Goal: Information Seeking & Learning: Understand process/instructions

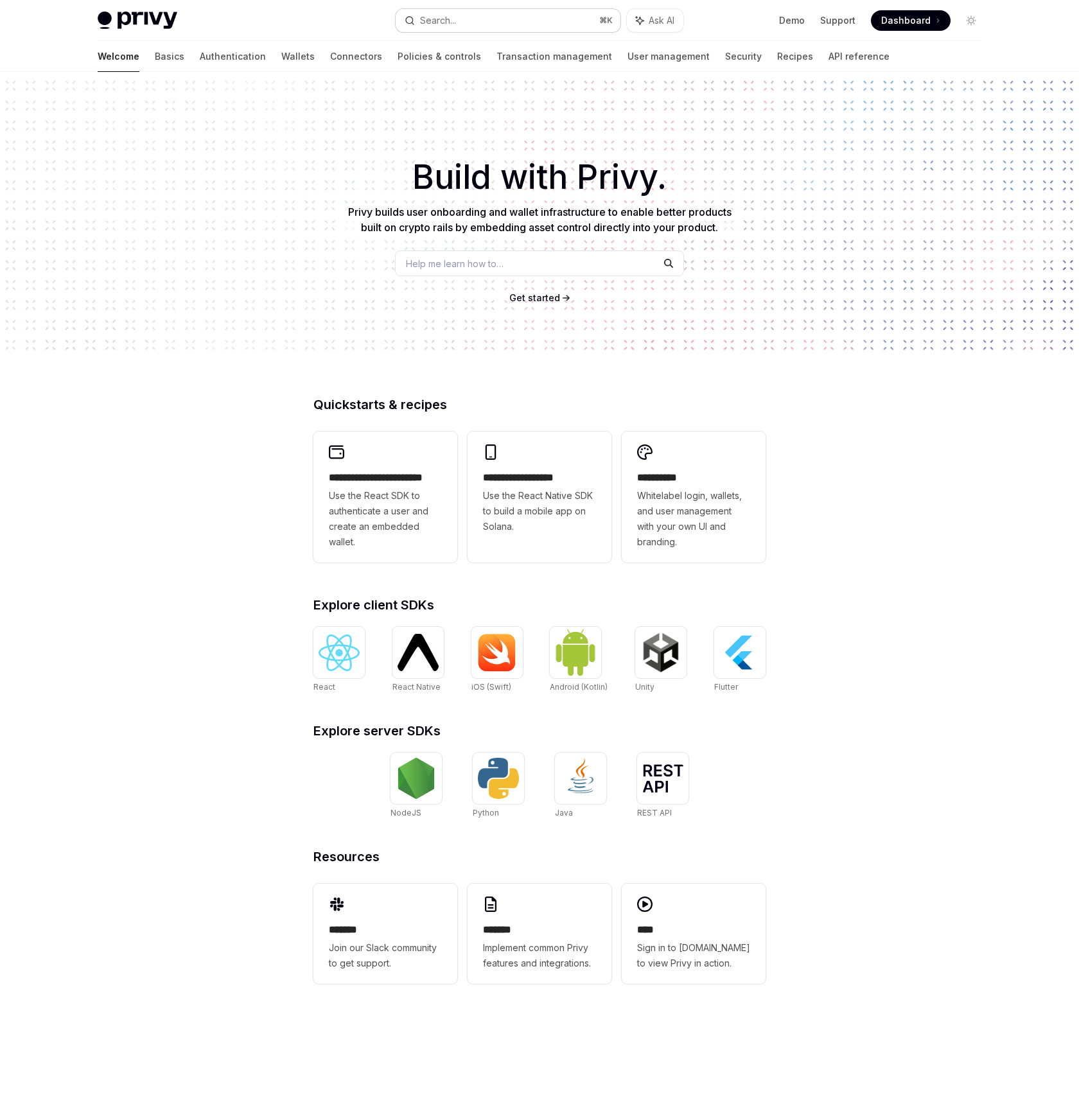
click at [507, 16] on button "Search... ⌘ K" at bounding box center [508, 21] width 224 height 23
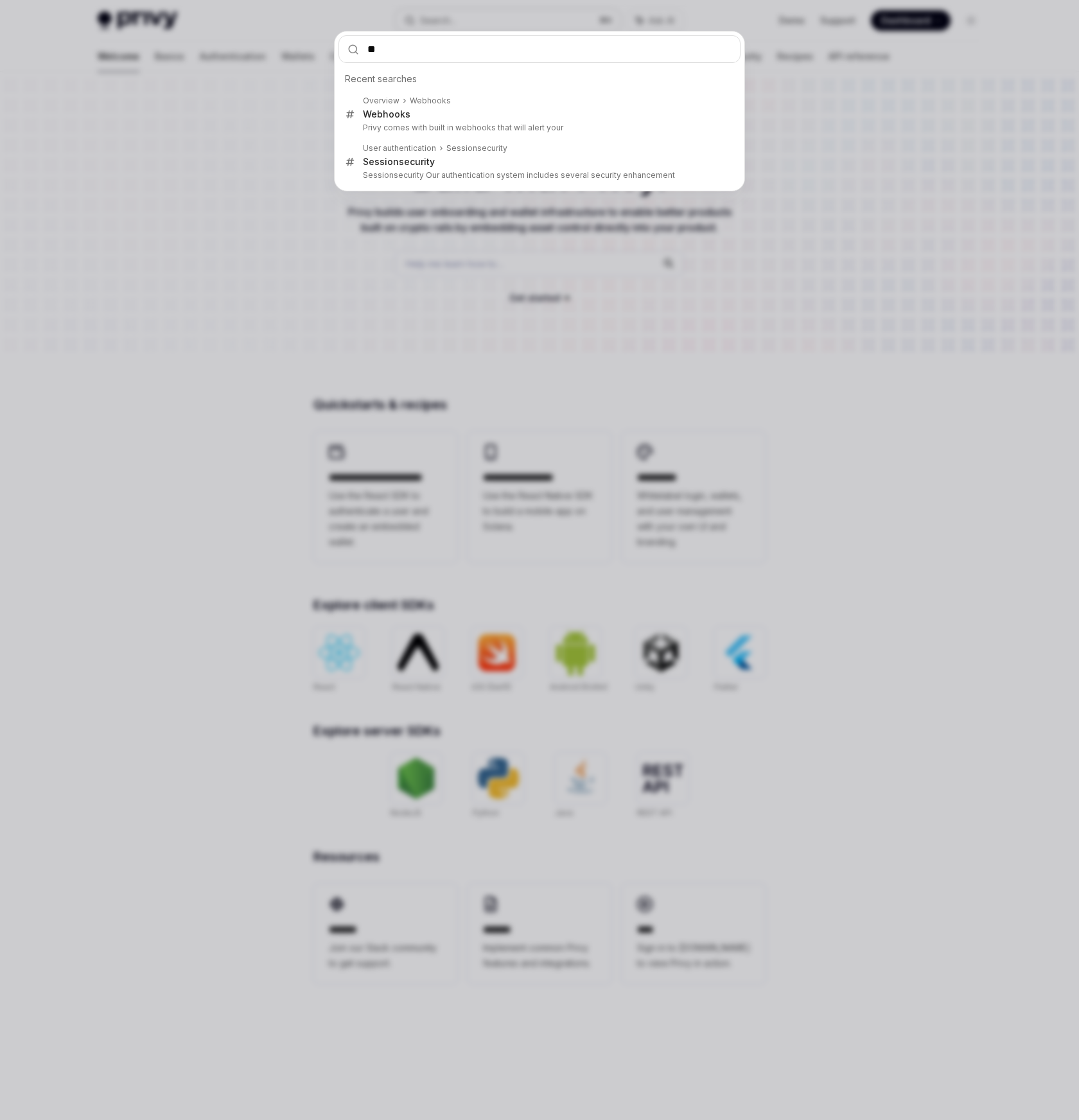
type input "***"
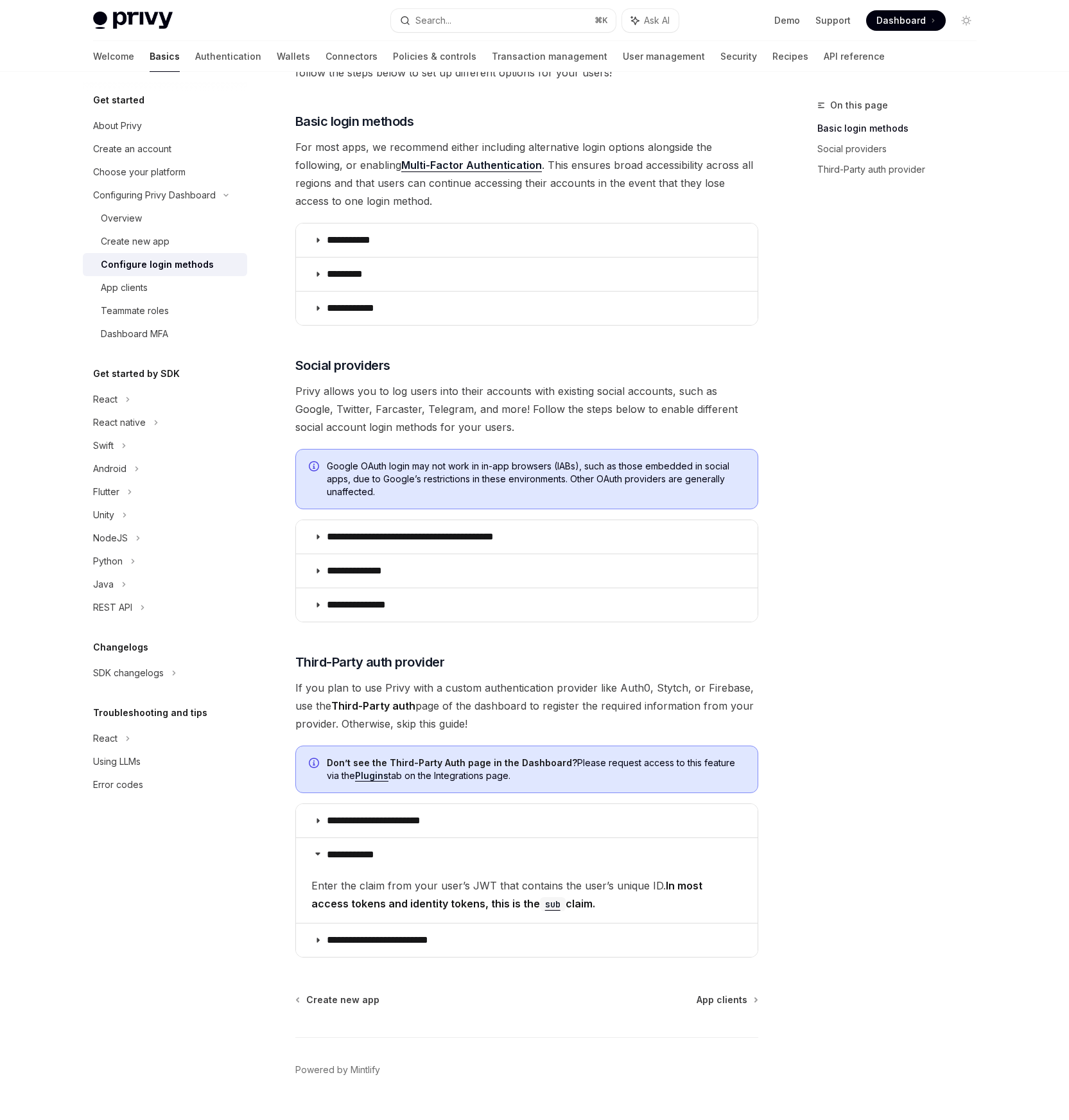
scroll to position [163, 0]
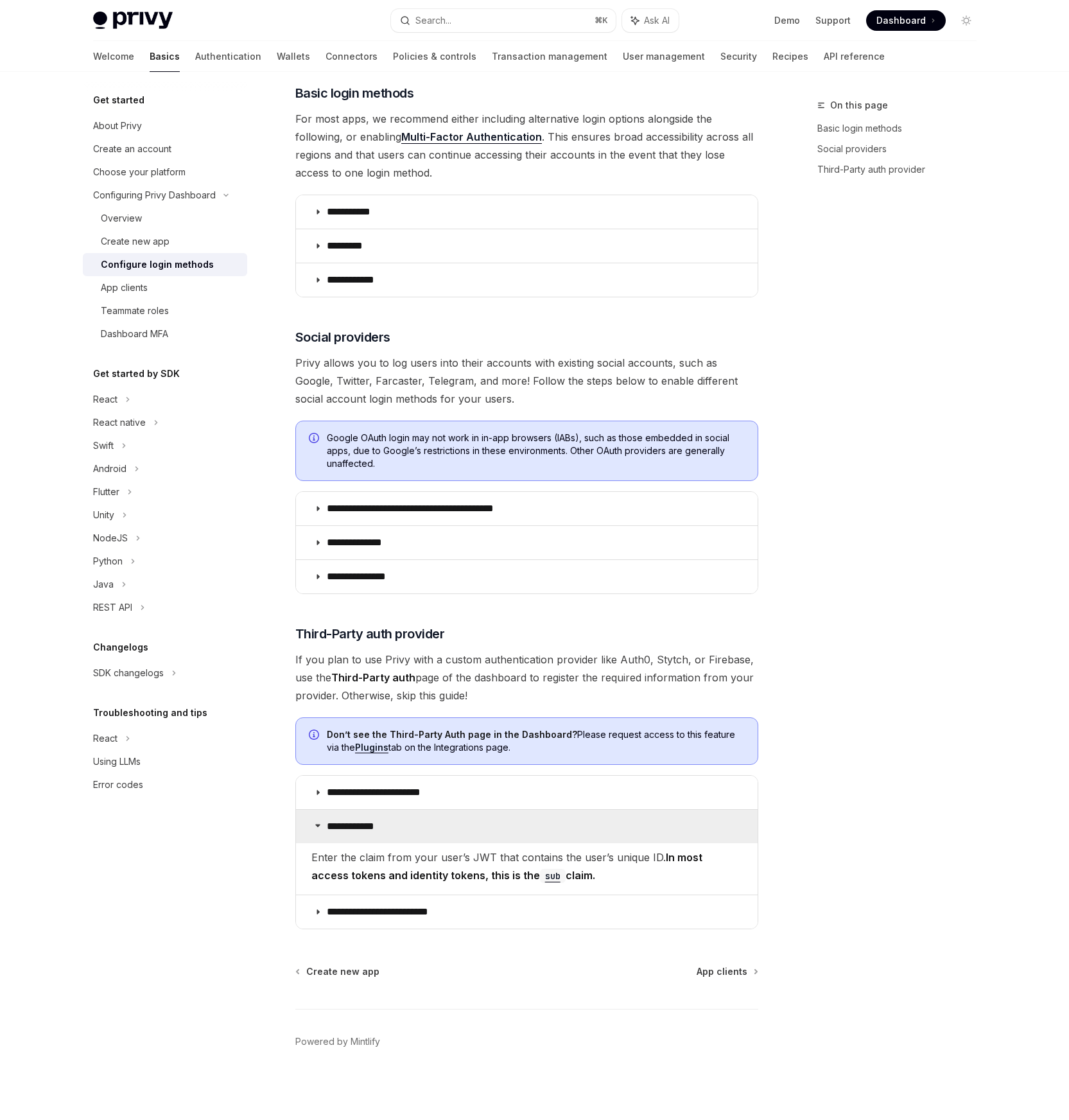
click at [364, 827] on p "**********" at bounding box center [359, 826] width 66 height 13
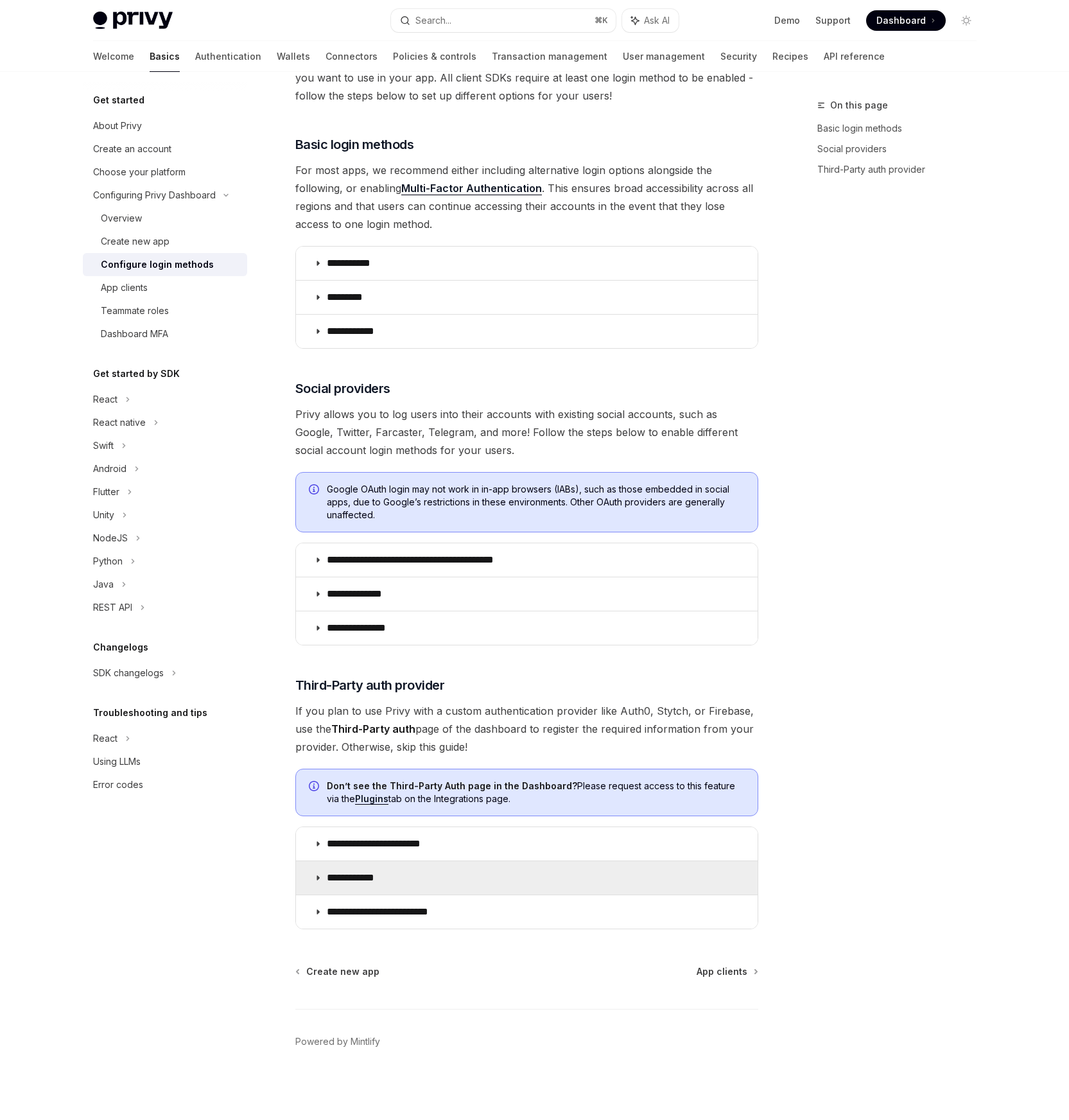
click at [374, 877] on p "**********" at bounding box center [359, 878] width 66 height 13
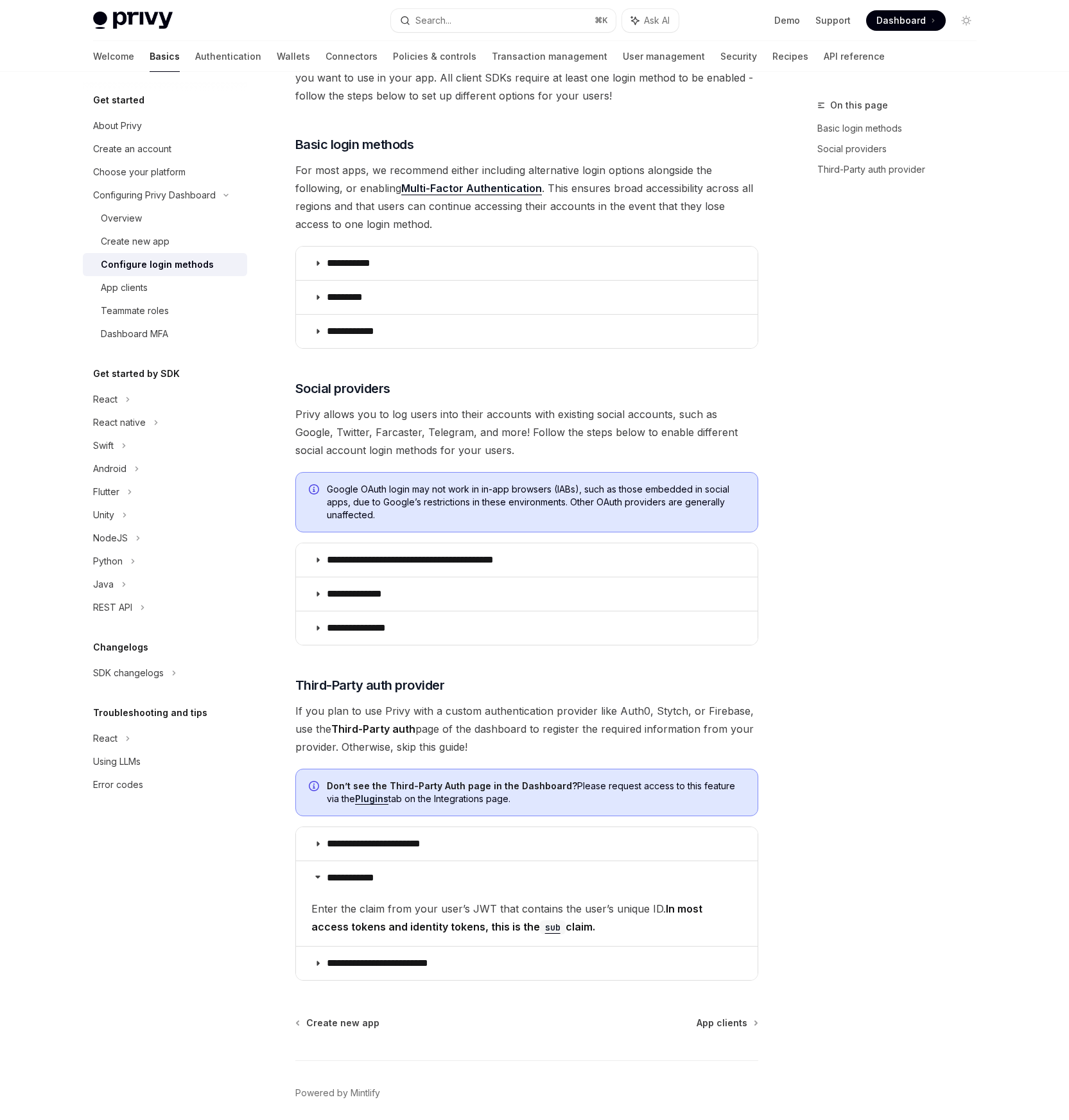
scroll to position [163, 0]
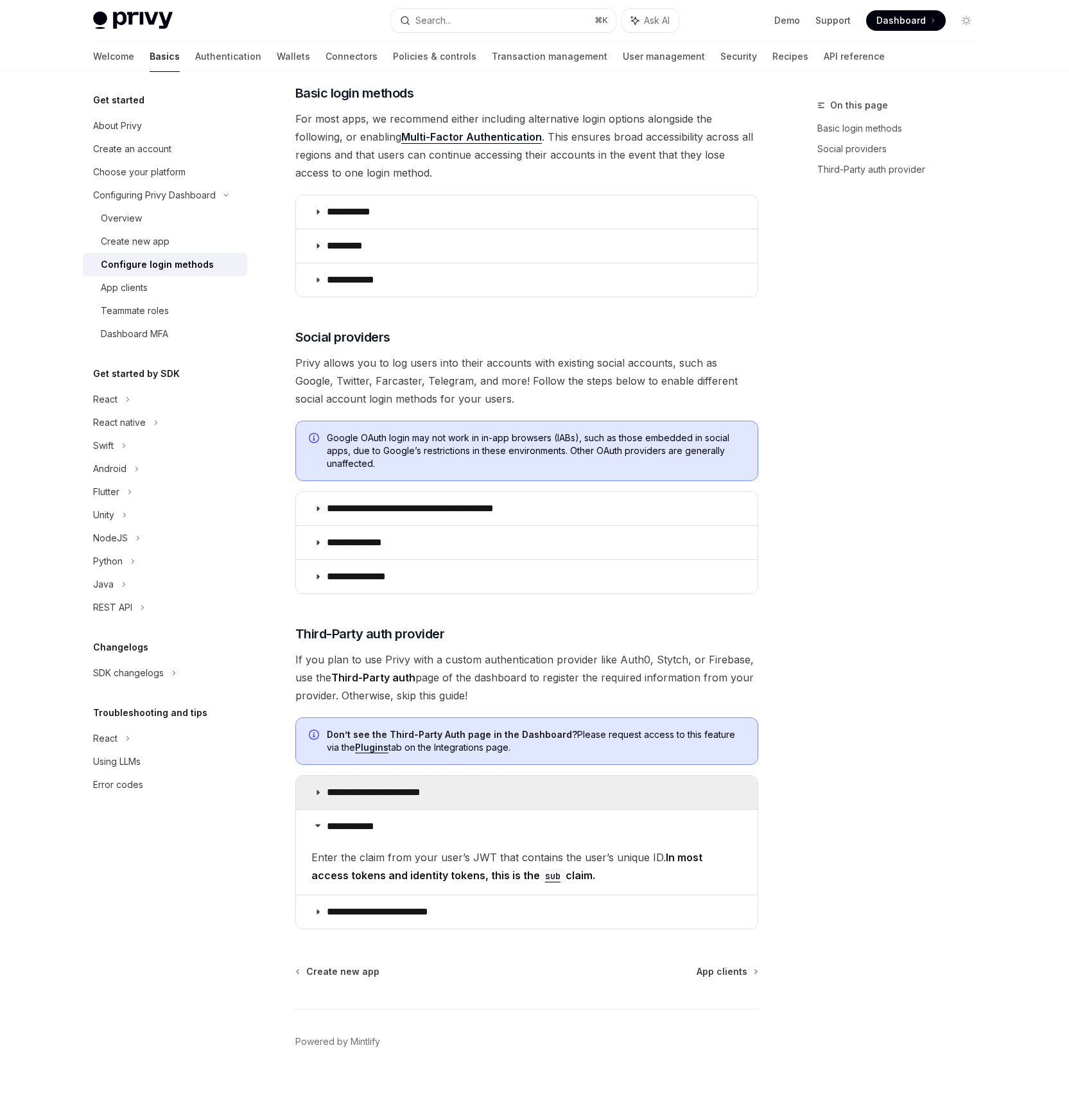
click at [403, 800] on summary "**********" at bounding box center [527, 792] width 462 height 33
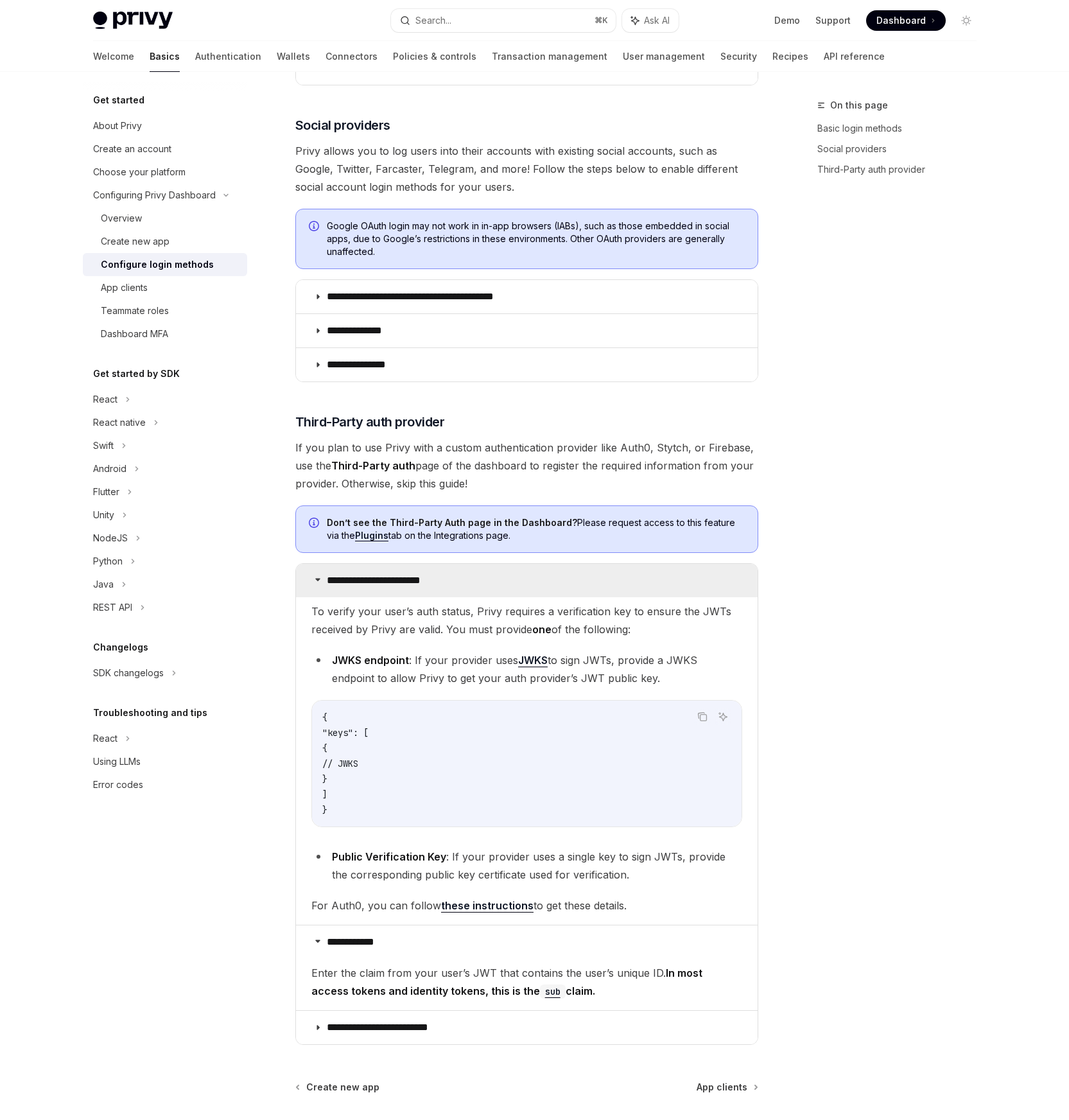
scroll to position [379, 0]
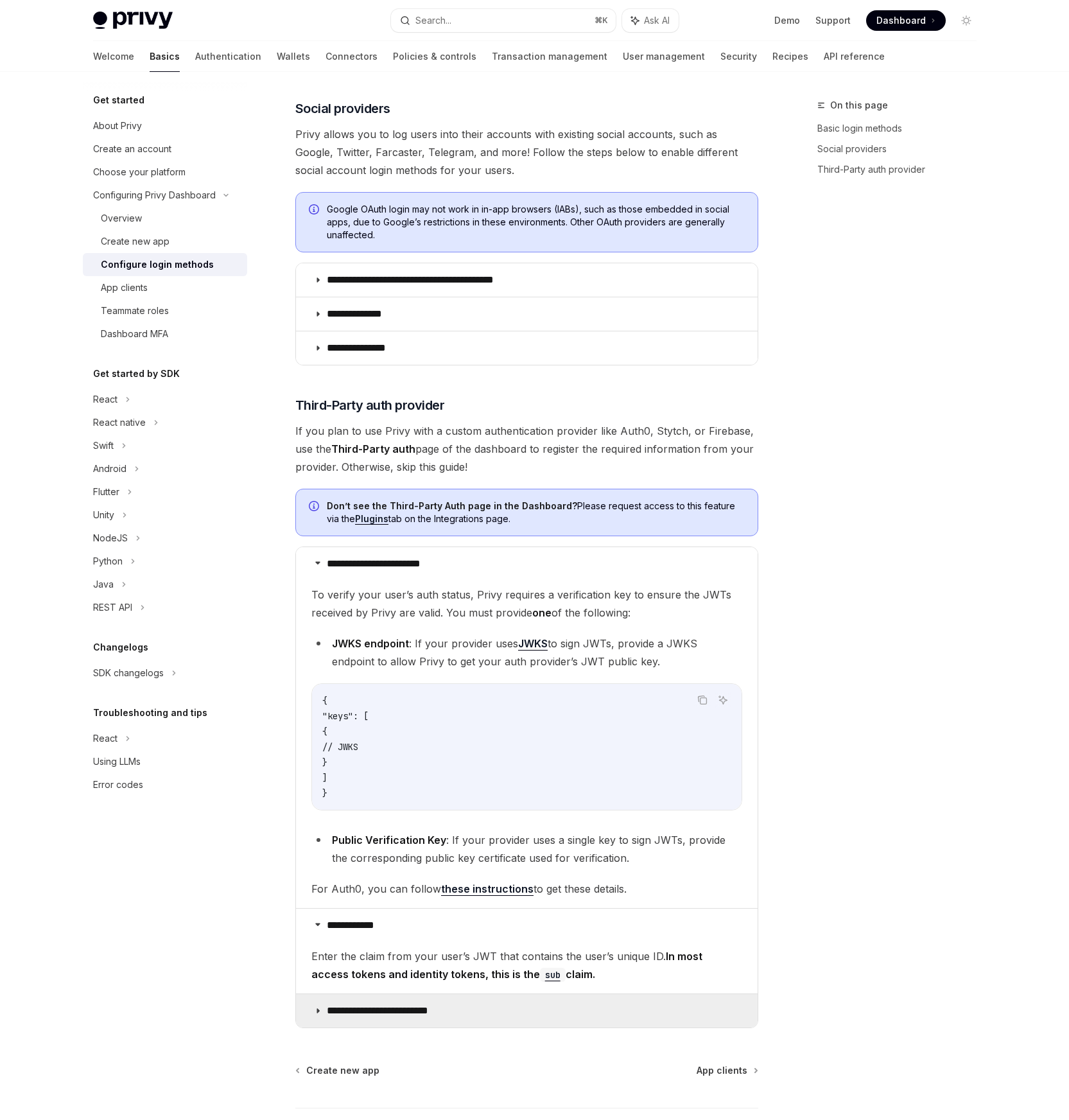
click at [410, 1004] on p "**********" at bounding box center [393, 1011] width 133 height 13
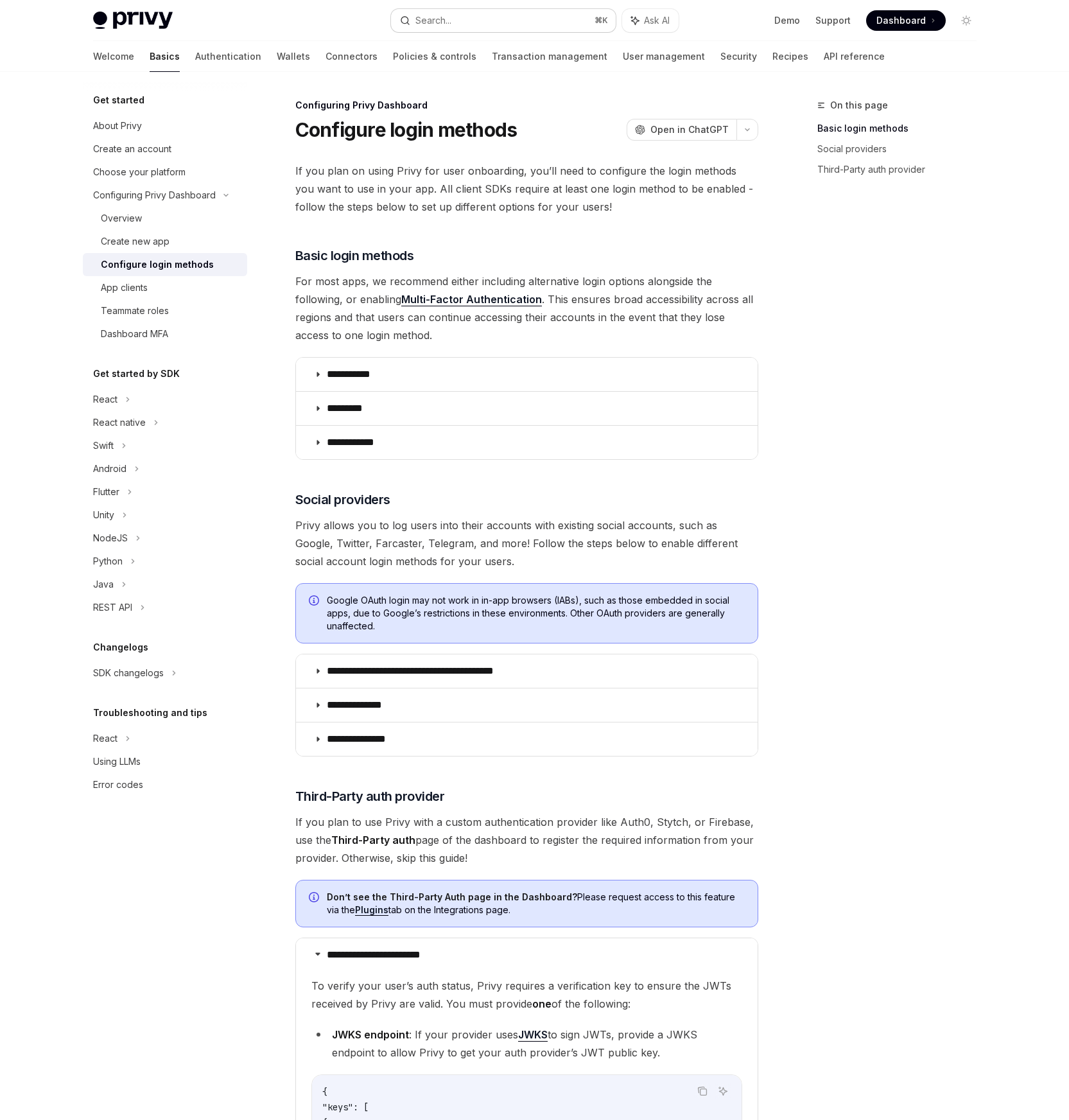
click at [508, 21] on button "Search... ⌘ K" at bounding box center [504, 21] width 224 height 23
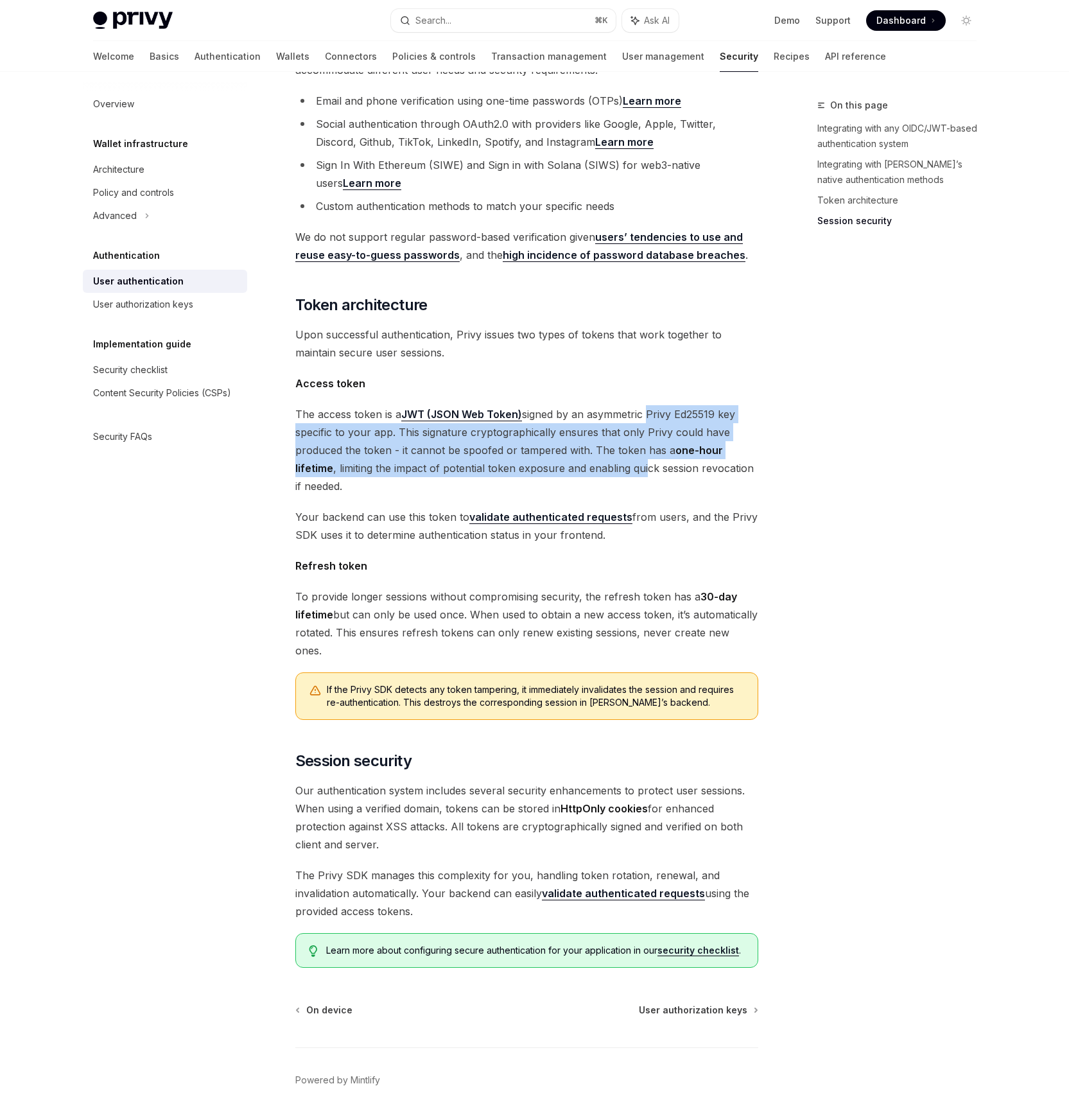
drag, startPoint x: 646, startPoint y: 399, endPoint x: 646, endPoint y: 442, distance: 43.0
click at [646, 442] on span "The access token is a JWT (JSON Web Token) signed by an asymmetric Privy Ed2551…" at bounding box center [527, 450] width 463 height 90
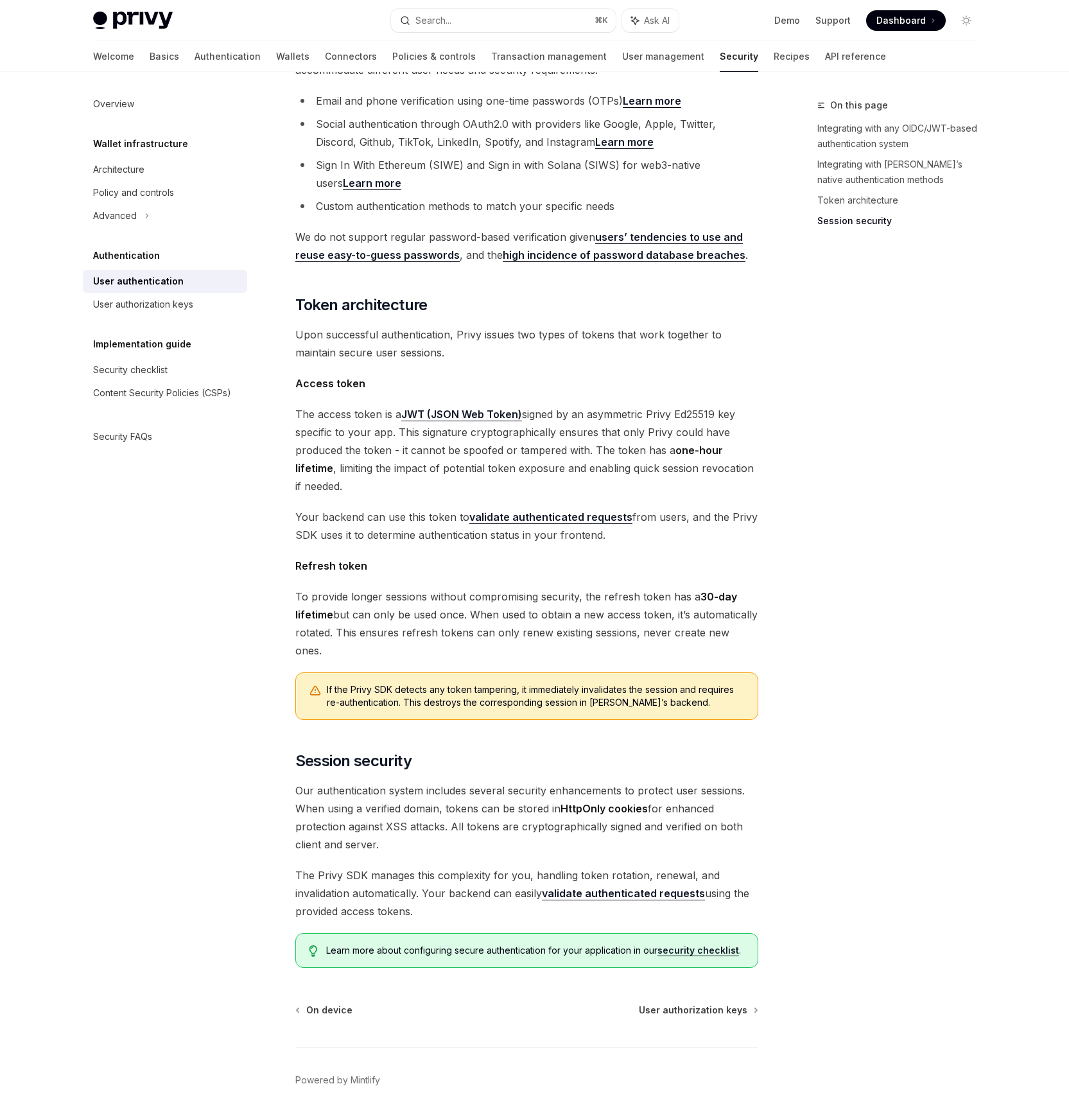
click at [450, 408] on link "JWT (JSON Web Token)" at bounding box center [462, 414] width 121 height 13
click at [526, 511] on link "validate authenticated requests" at bounding box center [551, 517] width 163 height 13
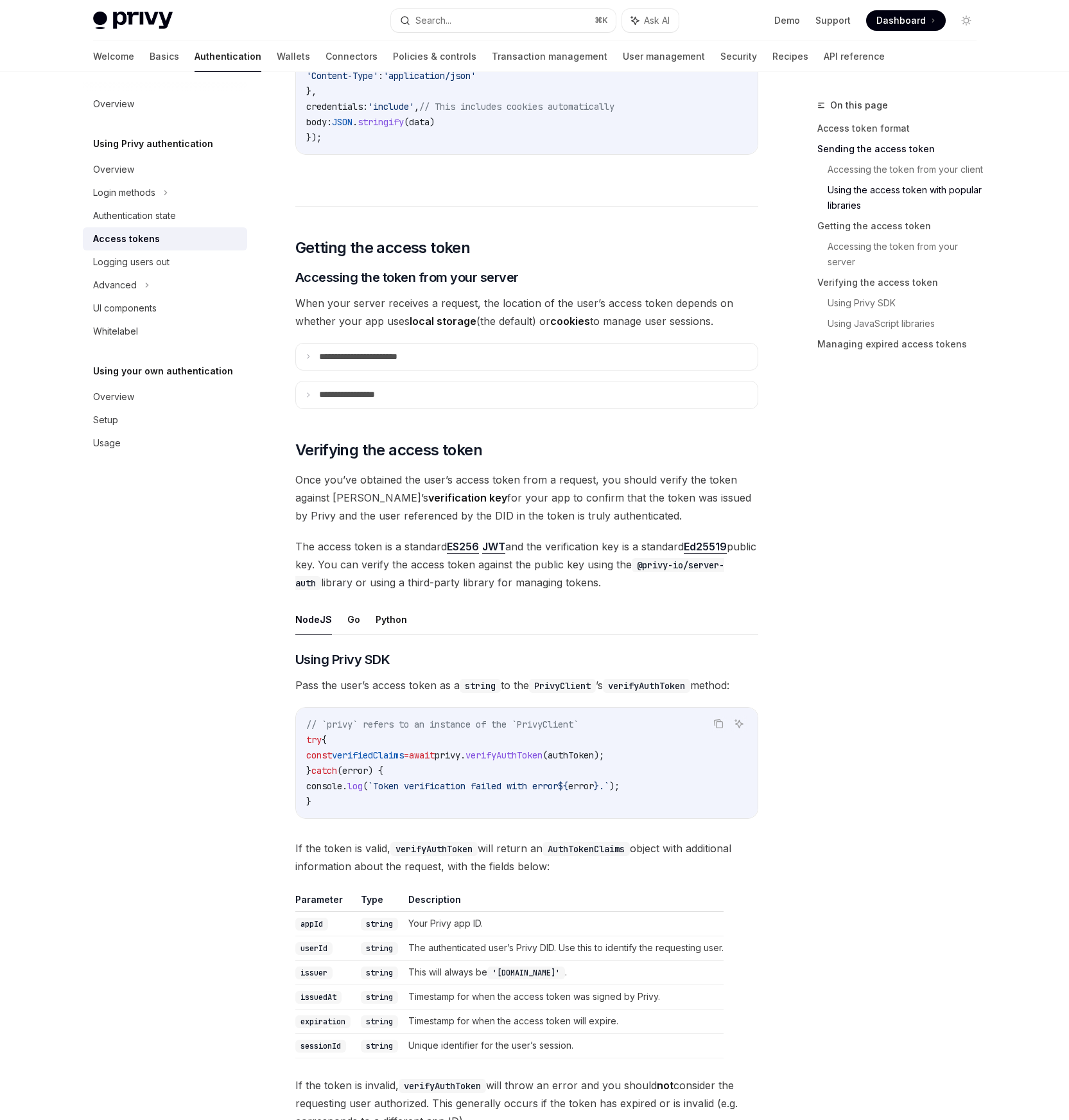
scroll to position [1569, 0]
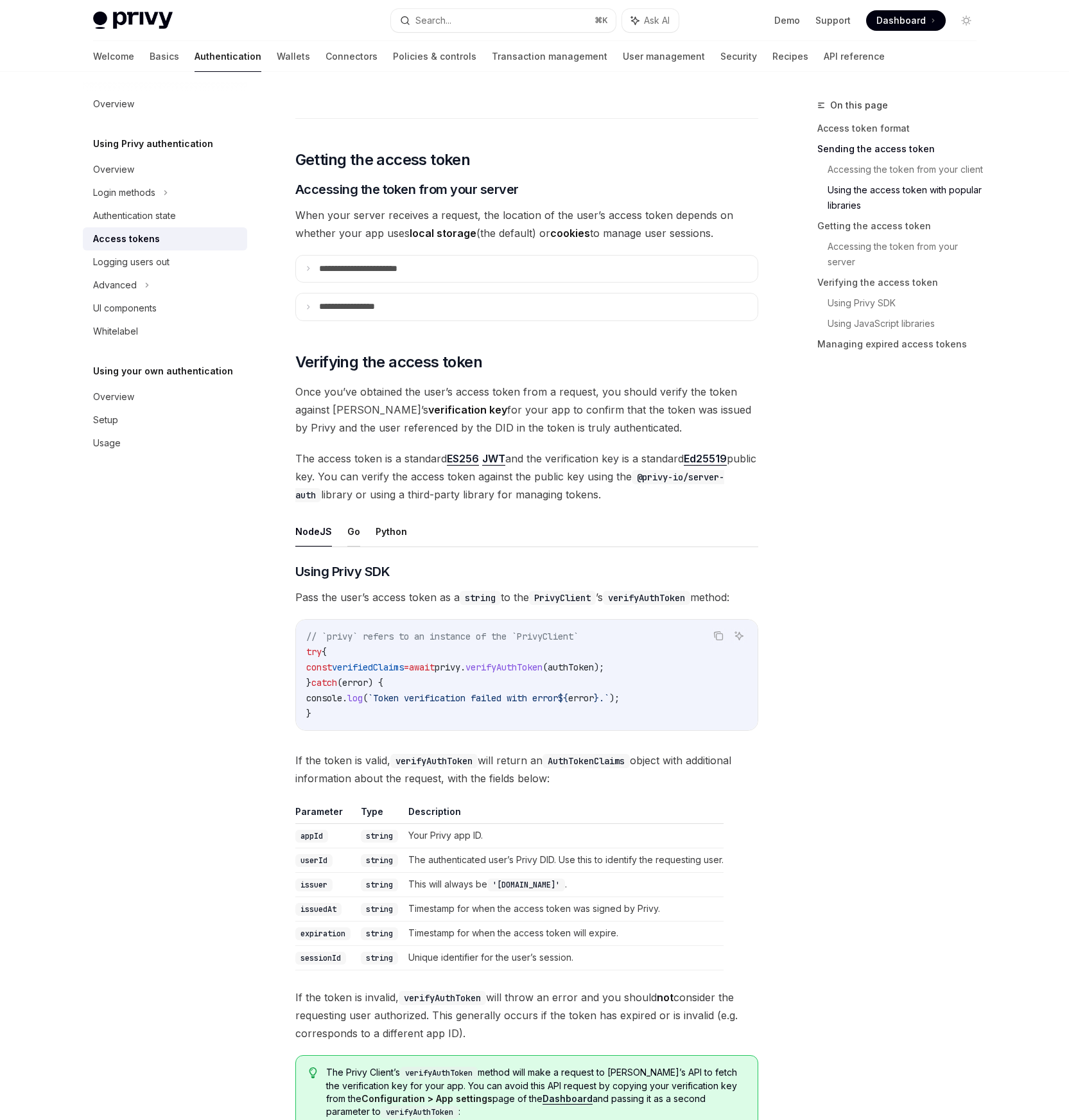
click at [353, 534] on button "Go" at bounding box center [354, 531] width 13 height 30
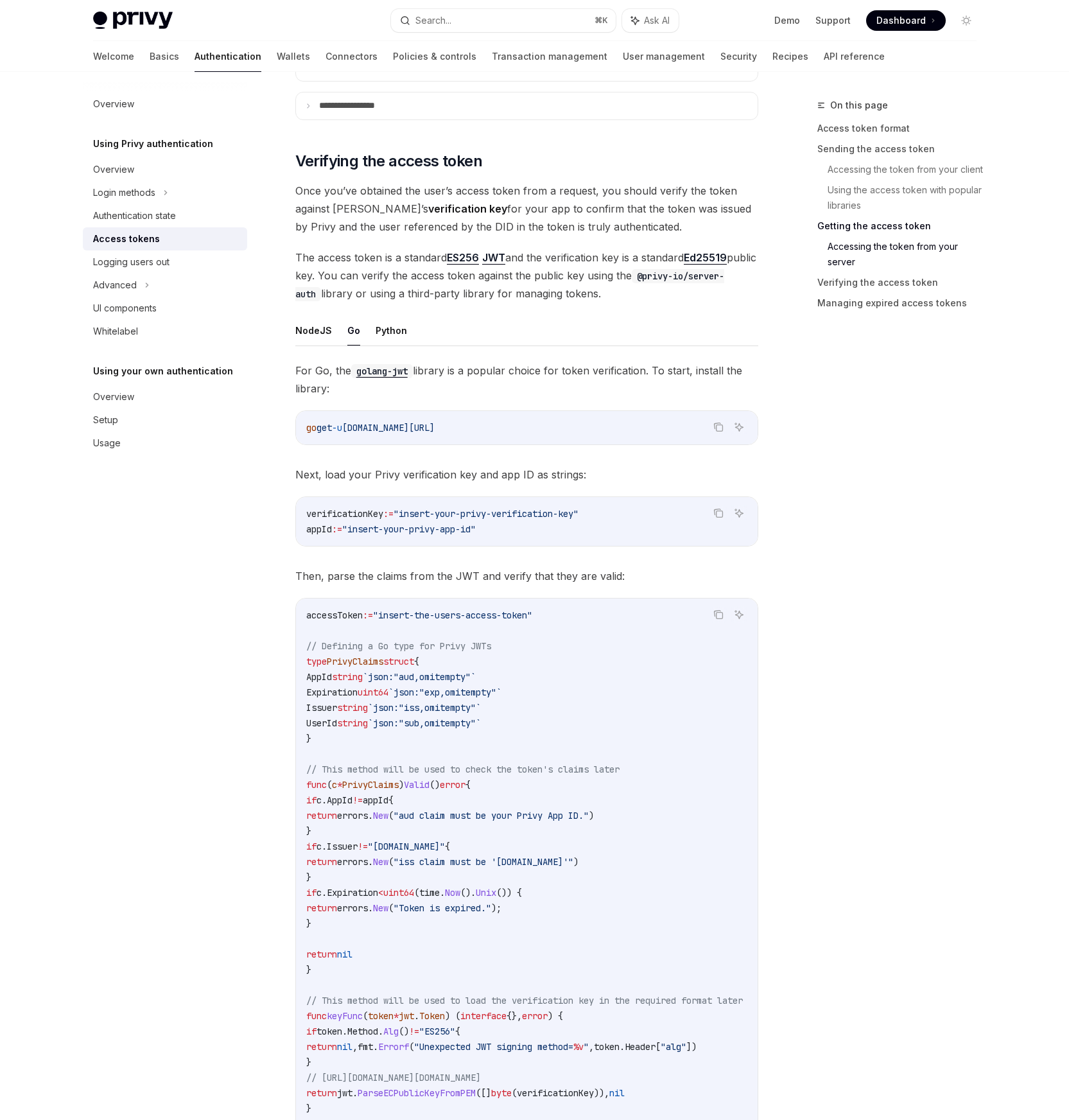
scroll to position [1766, 0]
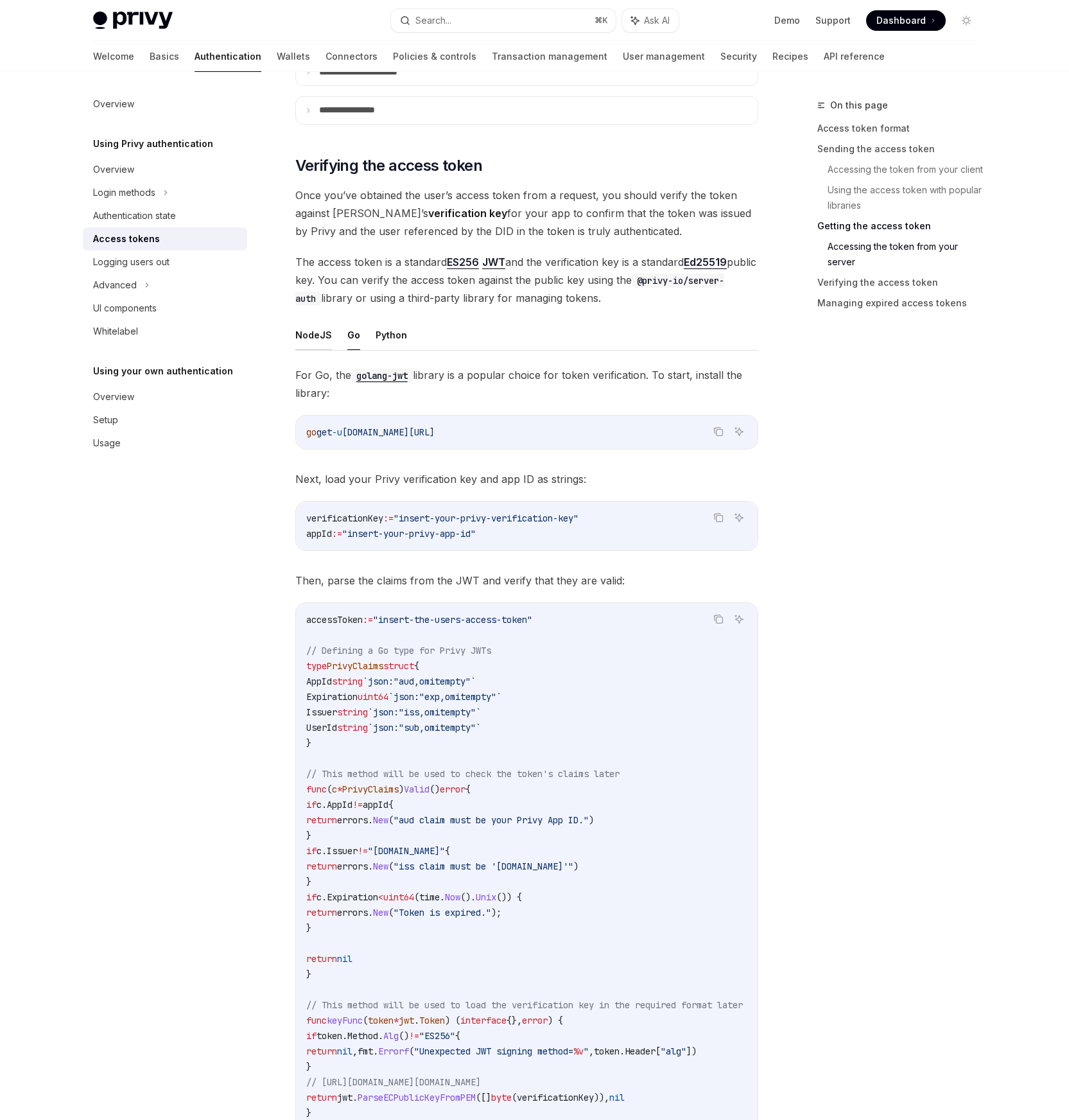
click at [320, 341] on button "NodeJS" at bounding box center [314, 335] width 37 height 30
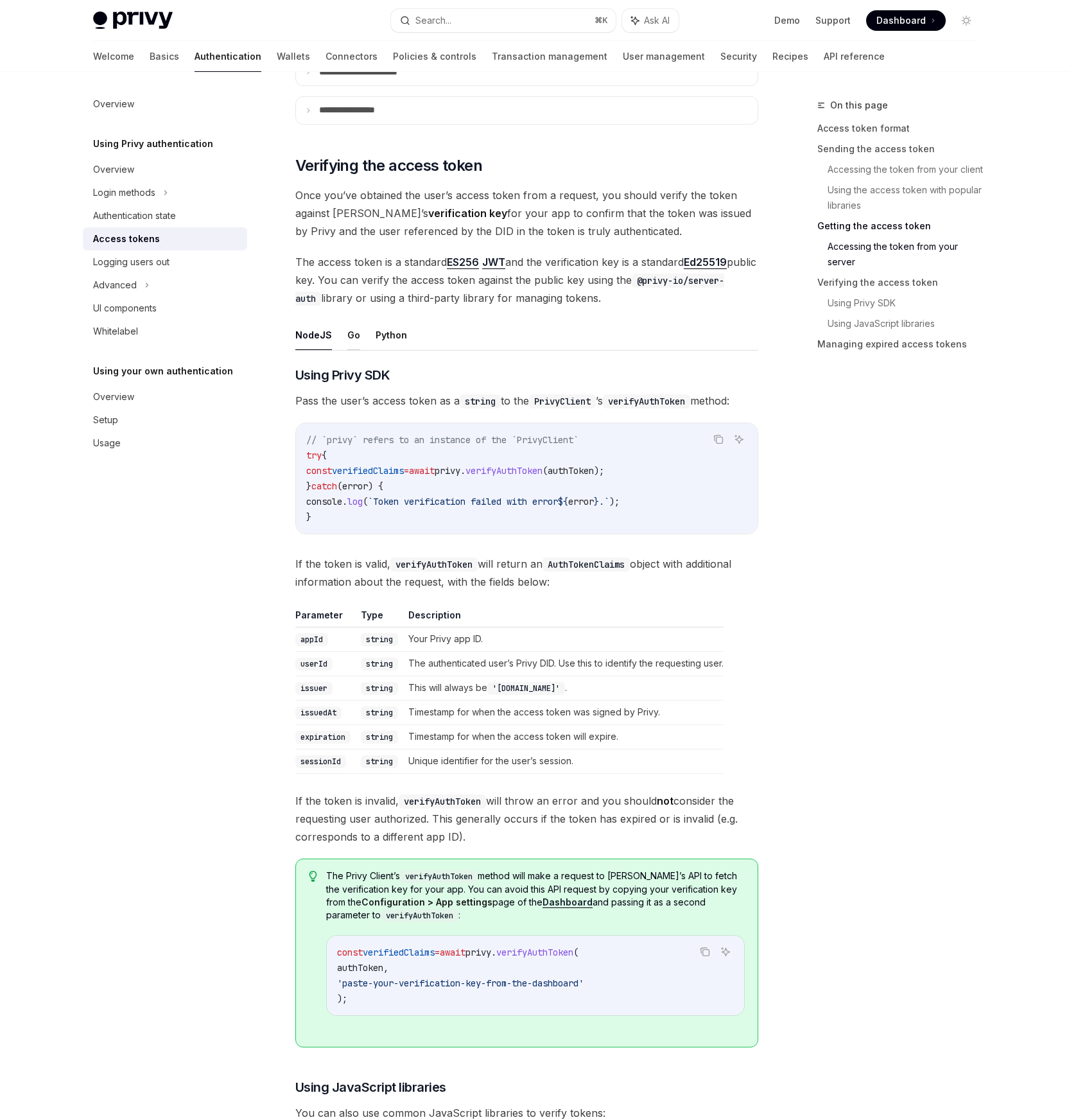
click at [354, 331] on button "Go" at bounding box center [354, 335] width 13 height 30
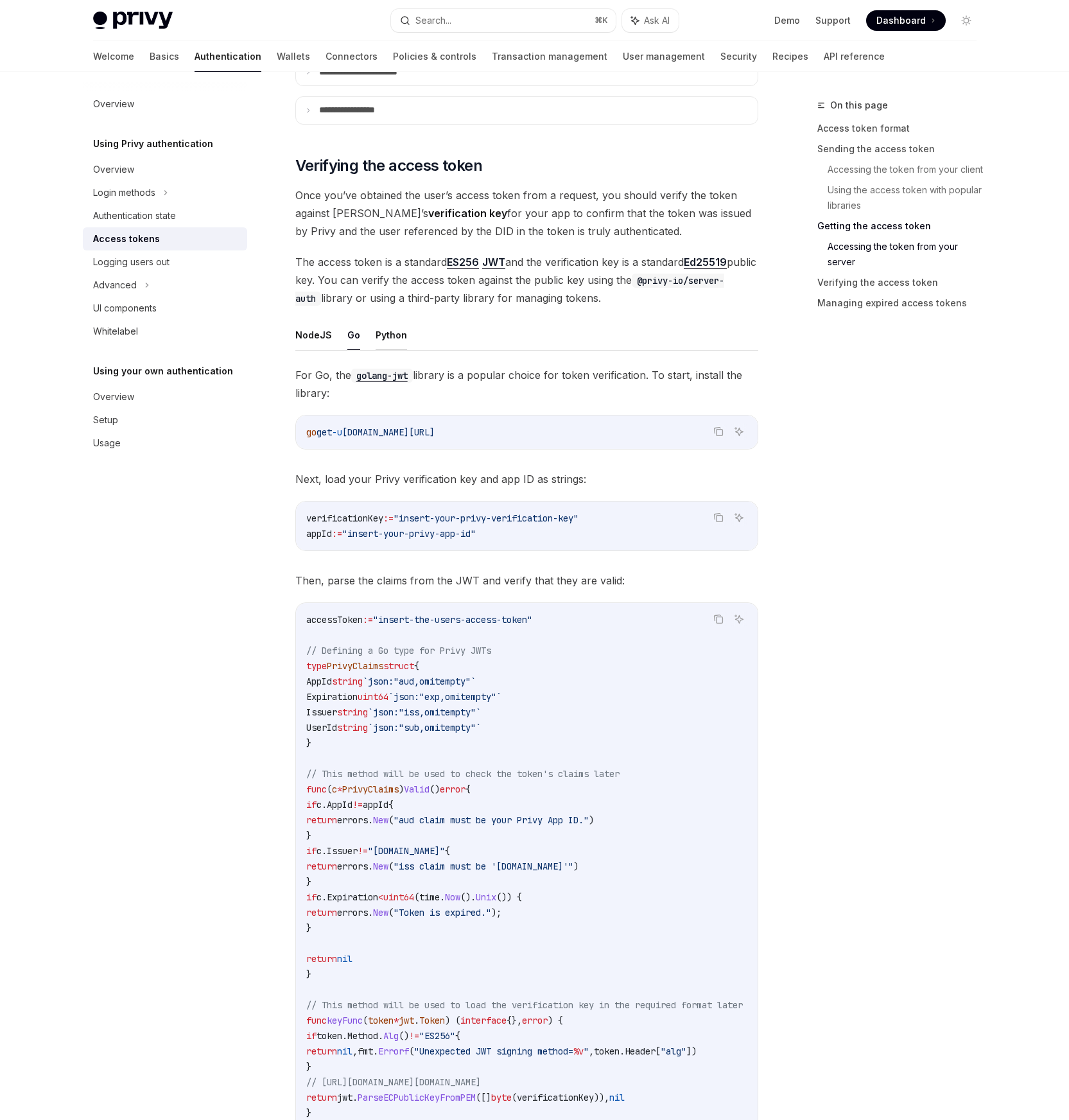
click at [379, 334] on button "Python" at bounding box center [391, 335] width 31 height 30
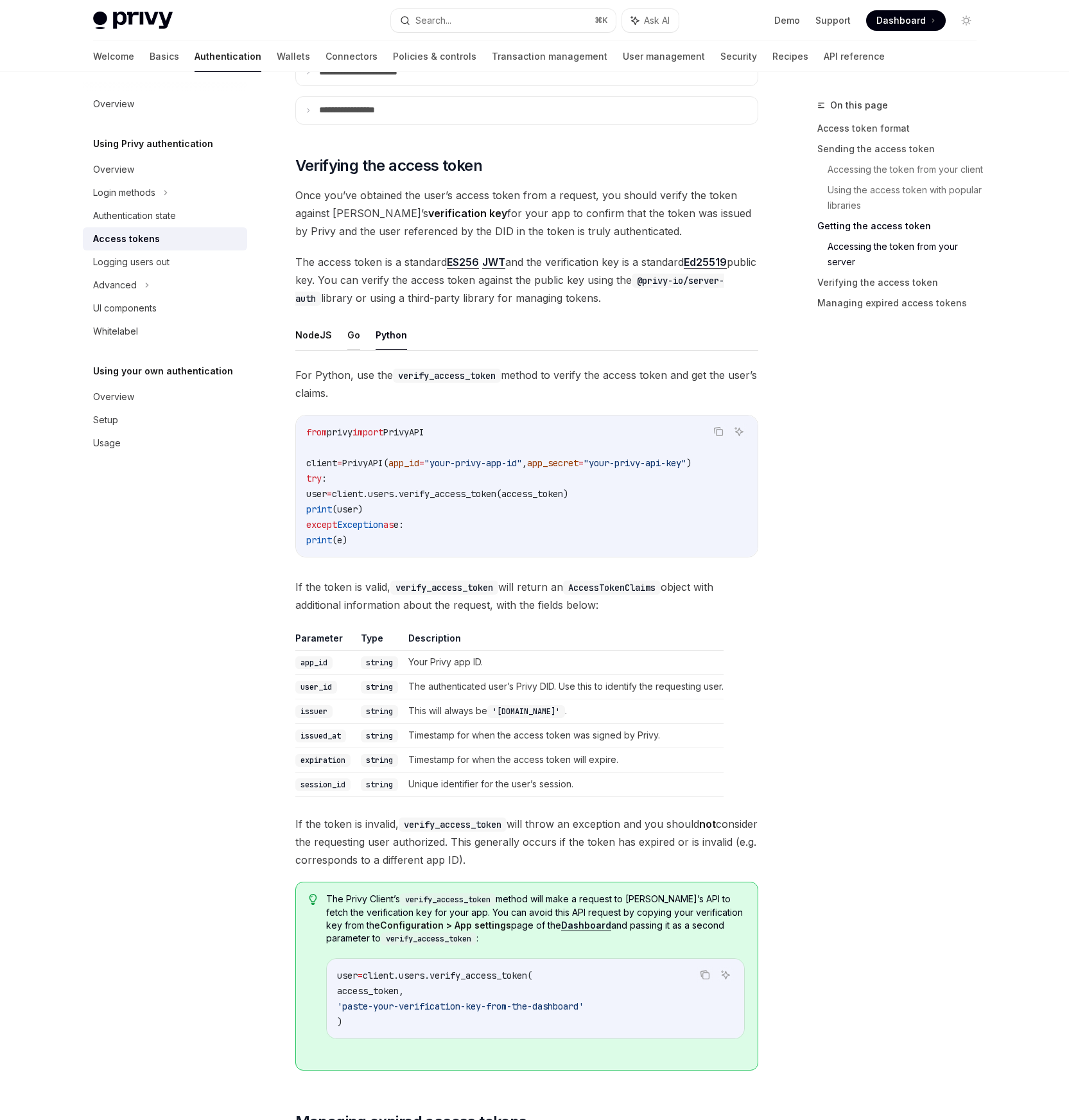
click at [352, 332] on button "Go" at bounding box center [354, 335] width 13 height 30
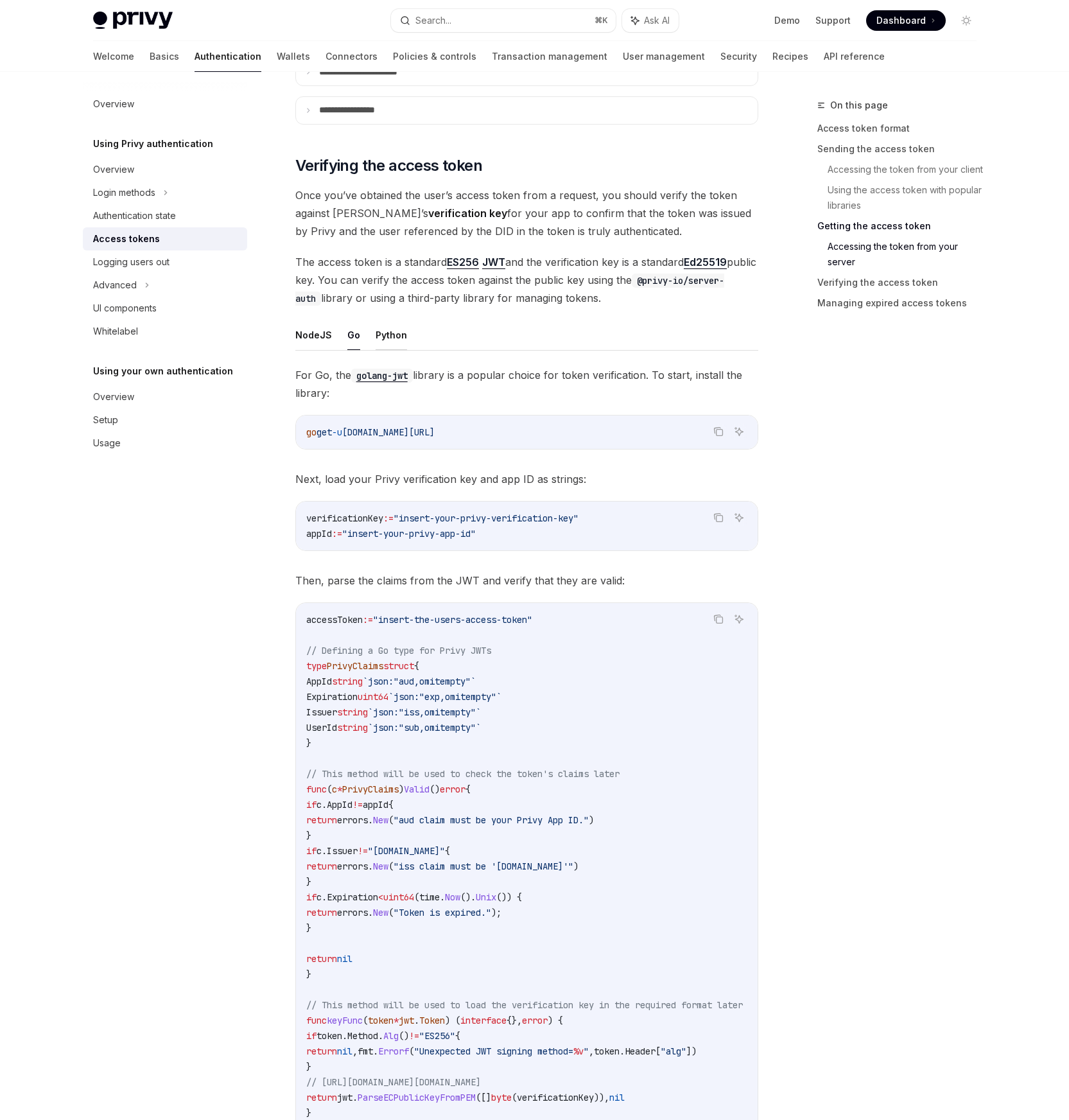
click at [398, 332] on button "Python" at bounding box center [391, 335] width 31 height 30
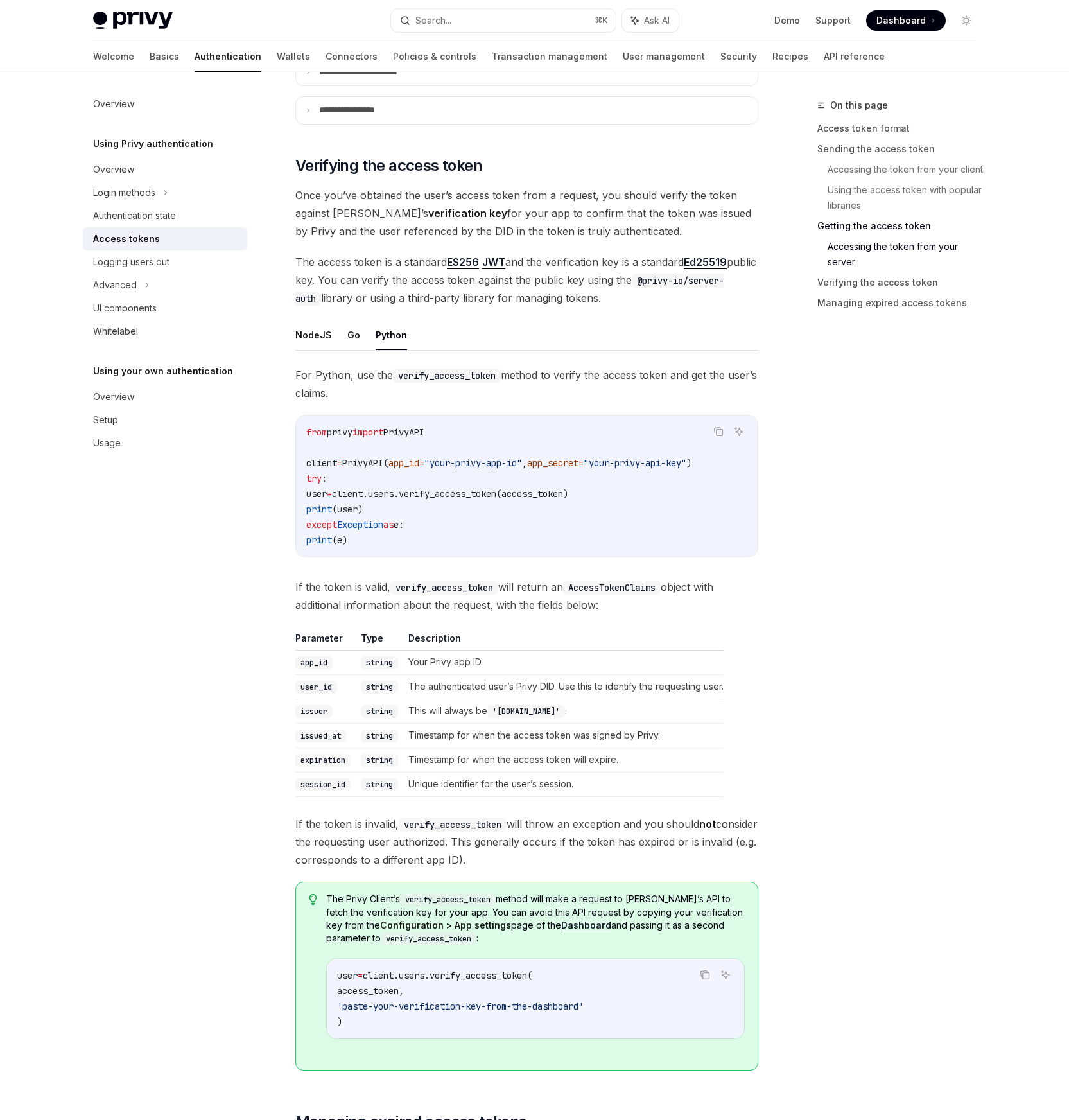
click at [342, 337] on ul "NodeJS Go Python" at bounding box center [527, 335] width 463 height 31
click at [349, 332] on button "Go" at bounding box center [354, 335] width 13 height 30
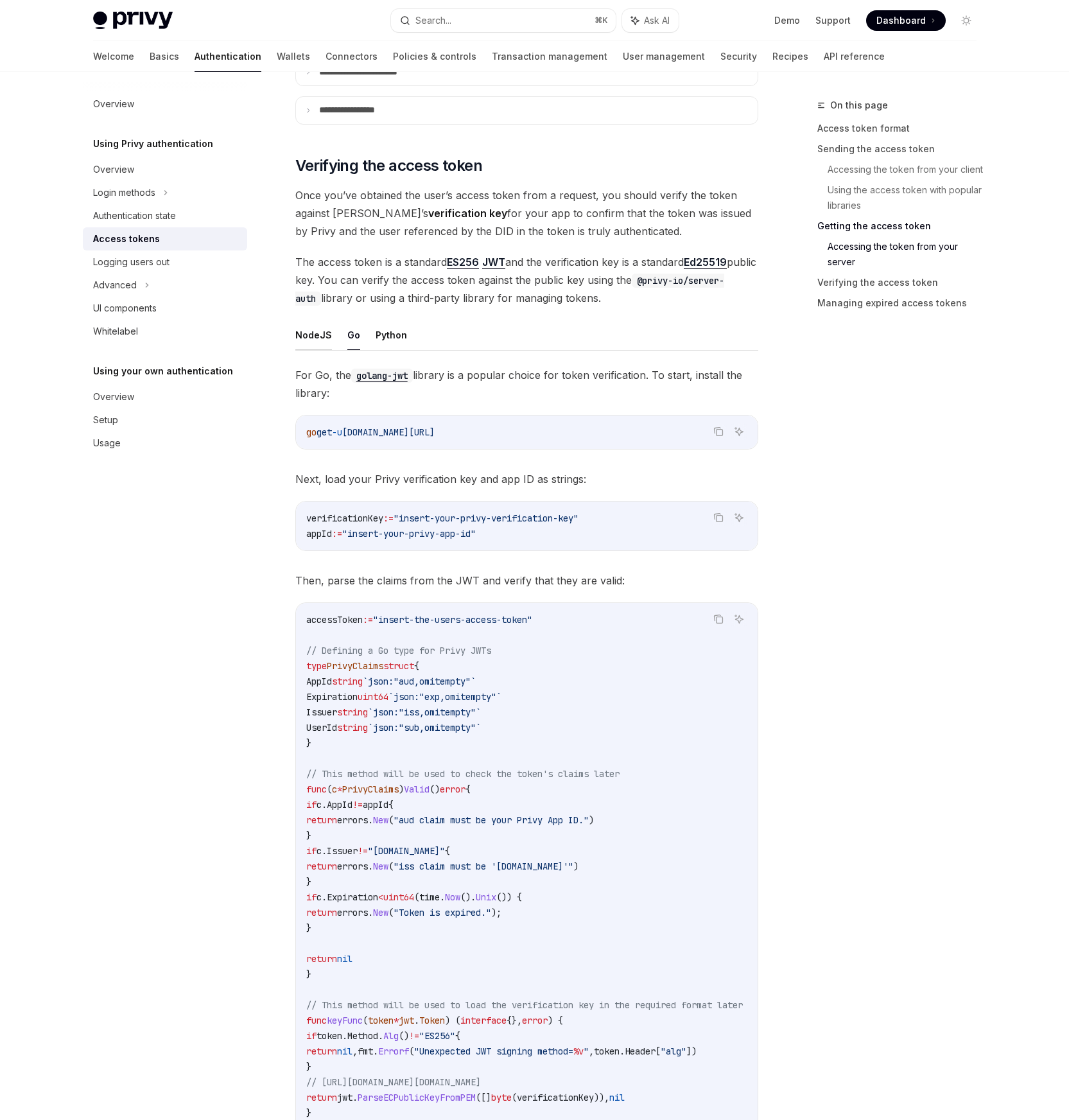
click at [308, 331] on button "NodeJS" at bounding box center [314, 335] width 37 height 30
type textarea "*"
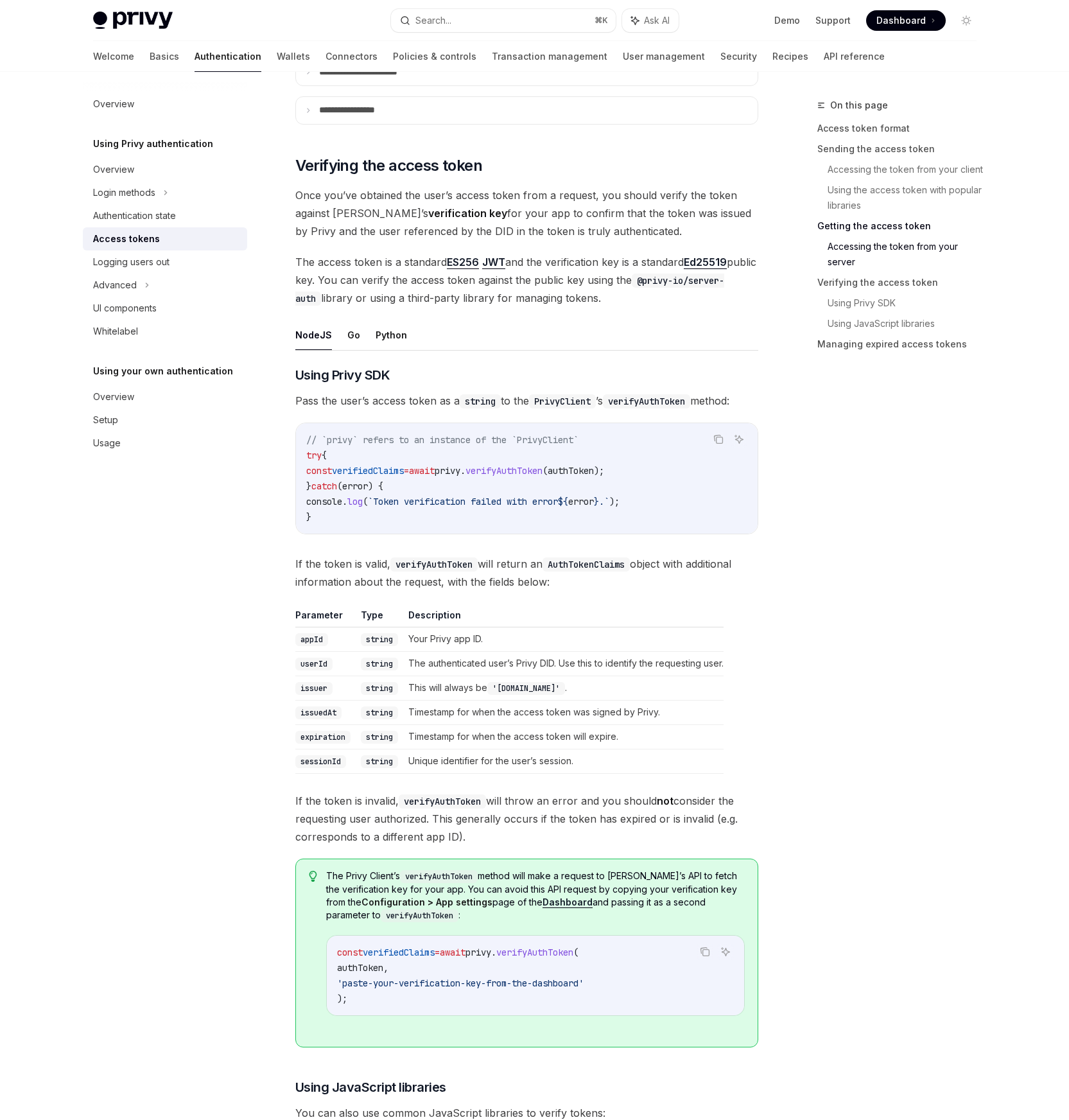
click at [543, 467] on span "verifyAuthToken" at bounding box center [504, 471] width 77 height 11
copy span "verifyAuthToken"
click at [573, 953] on span "verifyAuthToken" at bounding box center [535, 952] width 77 height 11
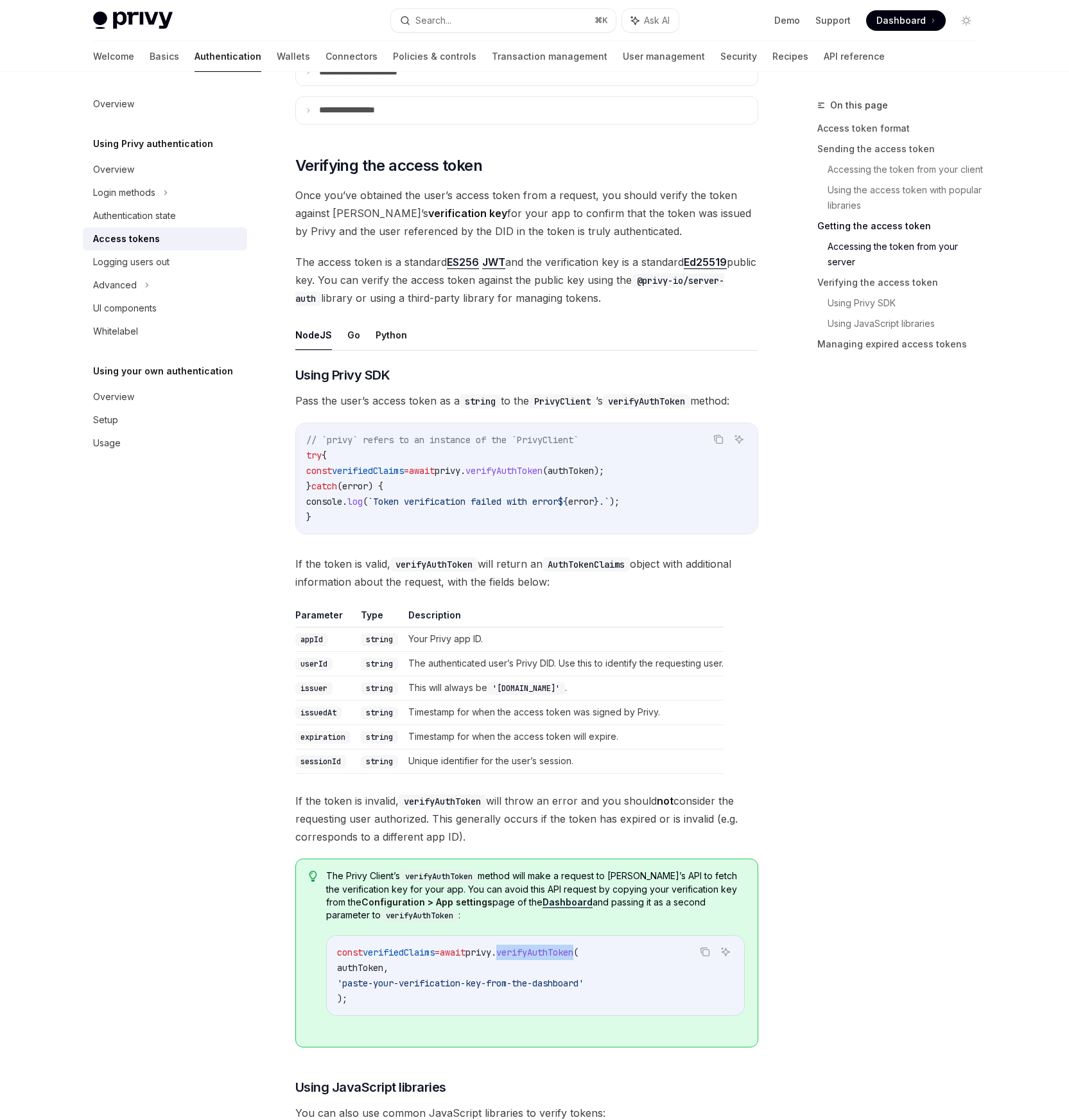
copy span "verifyAuthToken"
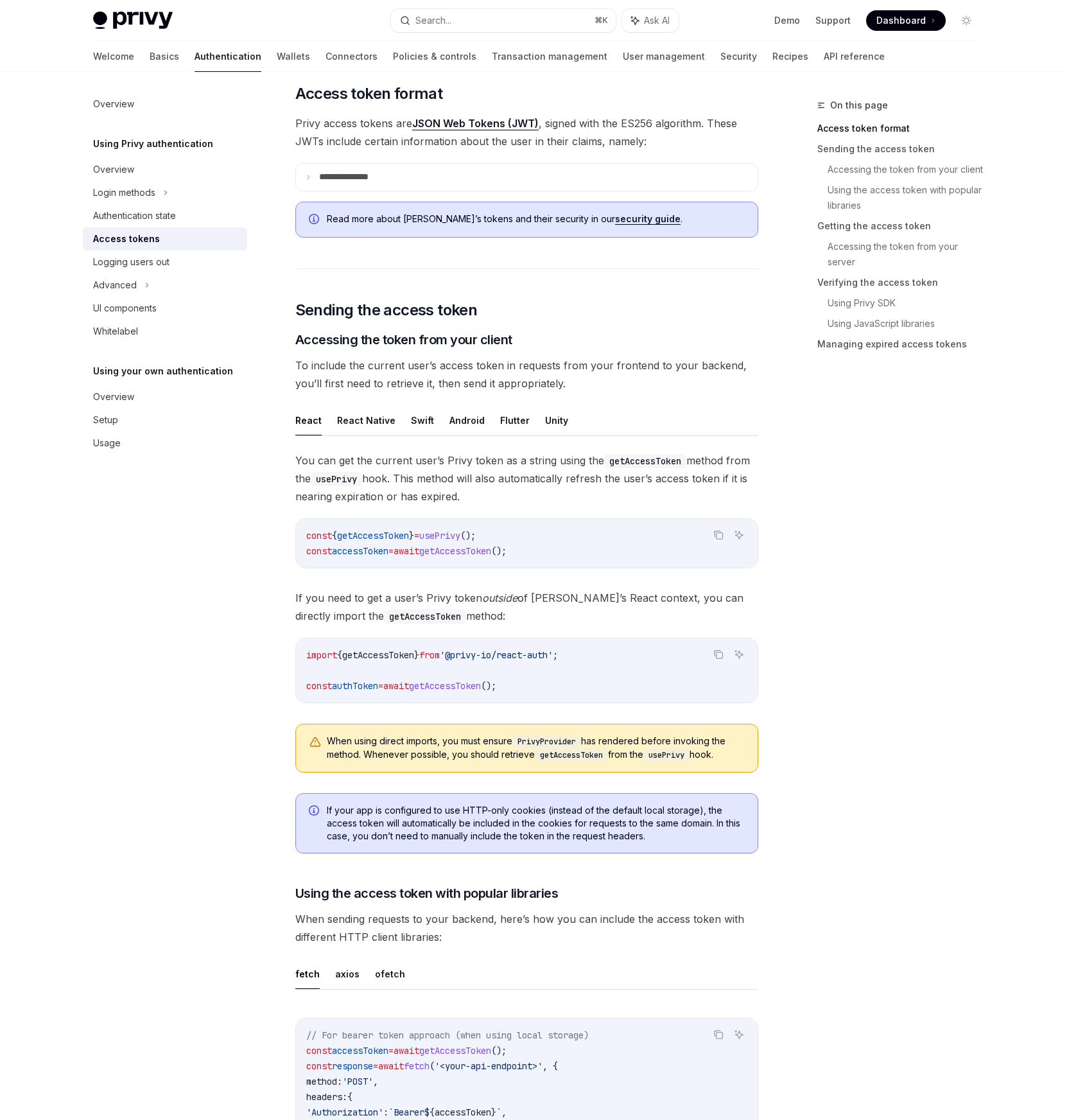
scroll to position [288, 0]
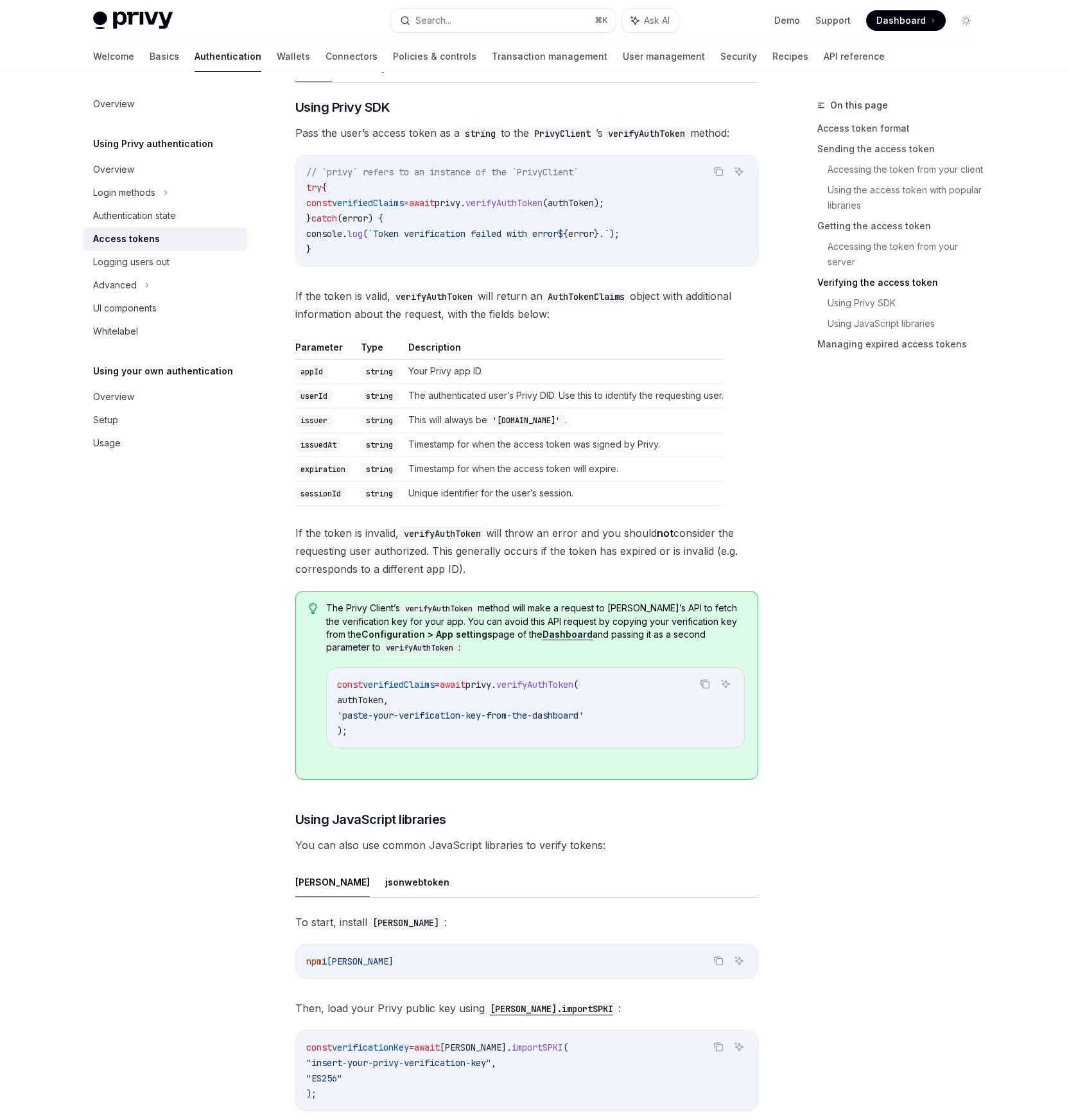
scroll to position [2092, 0]
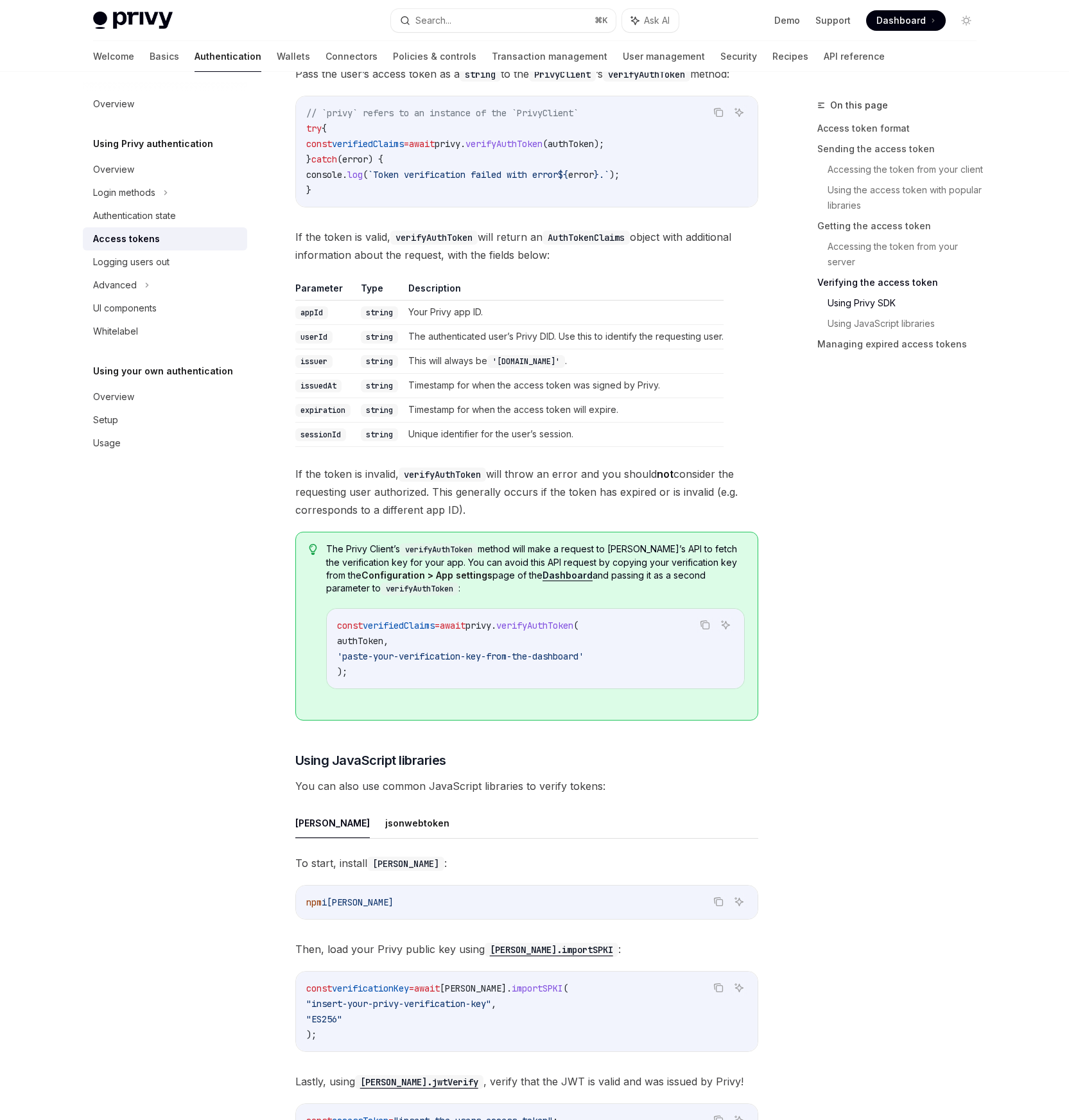
click at [226, 569] on div "Overview Using Privy authentication Overview Login methods Authentication state…" at bounding box center [175, 595] width 185 height 1048
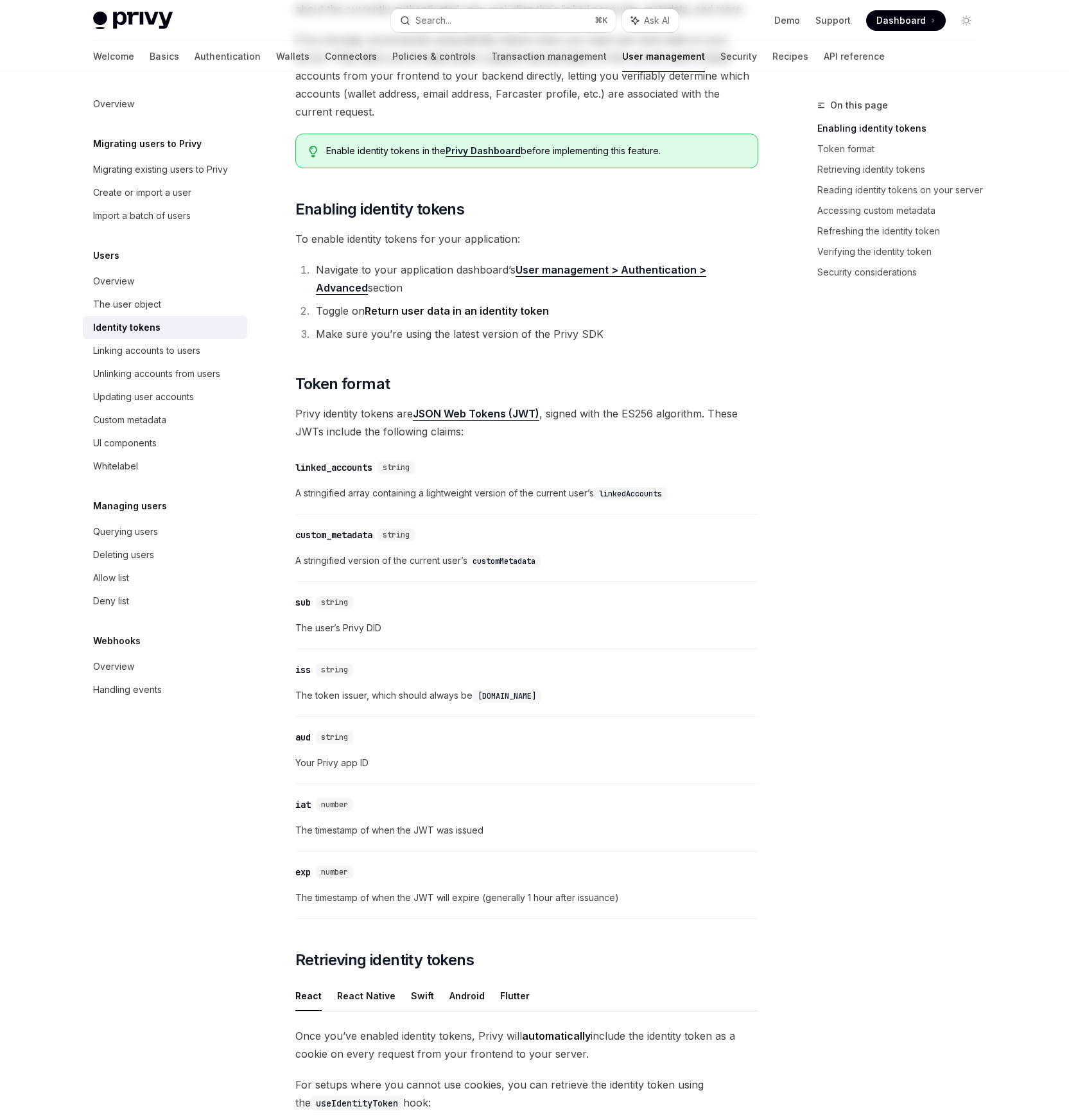
scroll to position [227, 0]
